Goal: Check status: Check status

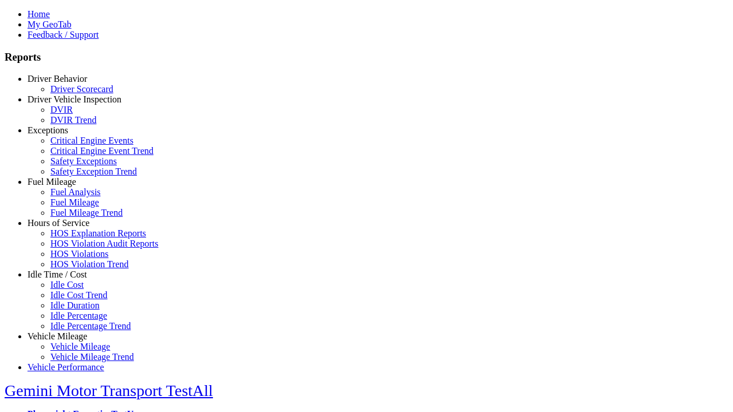
click at [66, 84] on link "Driver Behavior" at bounding box center [57, 79] width 60 height 10
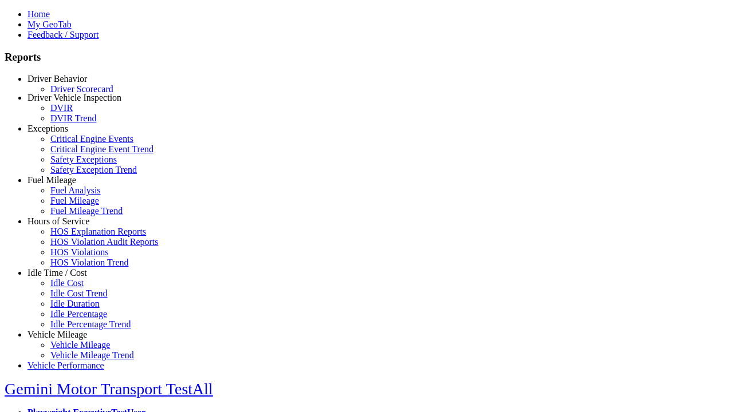
scroll to position [1, 0]
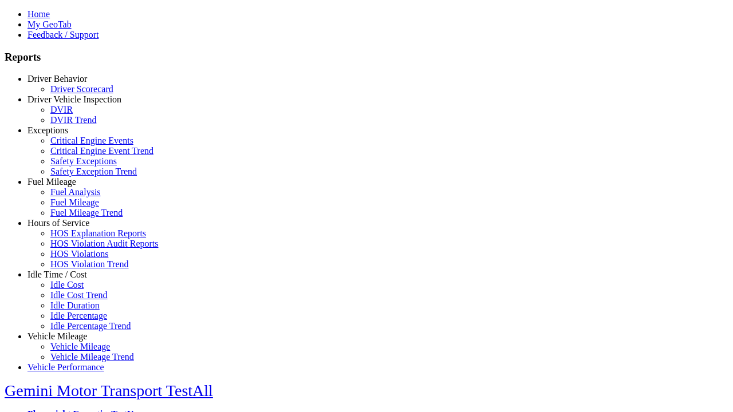
click at [74, 94] on link "Driver Scorecard" at bounding box center [81, 89] width 63 height 10
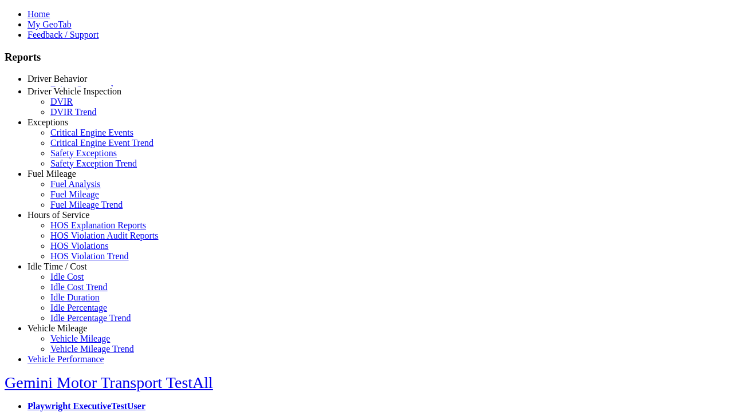
select select "**"
